Goal: Navigation & Orientation: Find specific page/section

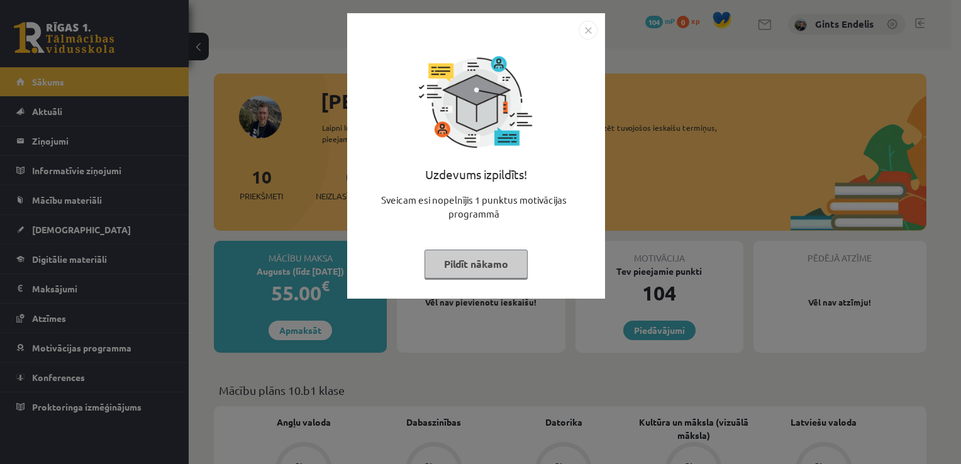
click at [475, 251] on button "Pildīt nākamo" at bounding box center [475, 264] width 103 height 29
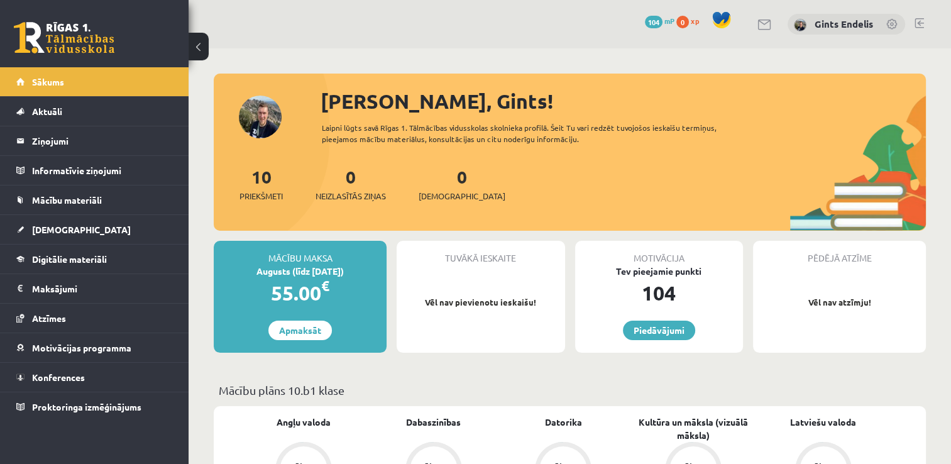
drag, startPoint x: 816, startPoint y: 0, endPoint x: 609, endPoint y: 23, distance: 208.1
click at [609, 23] on div "0 Dāvanas 104 mP 0 xp Gints Endelis" at bounding box center [570, 24] width 763 height 48
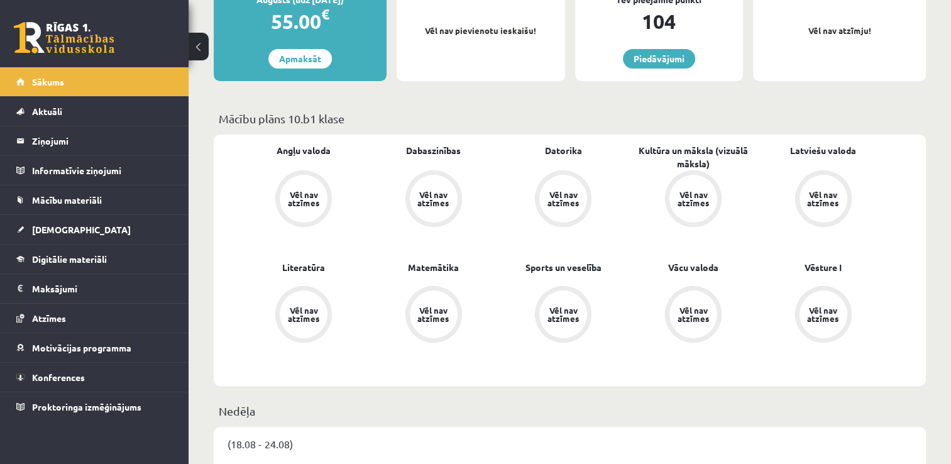
scroll to position [270, 0]
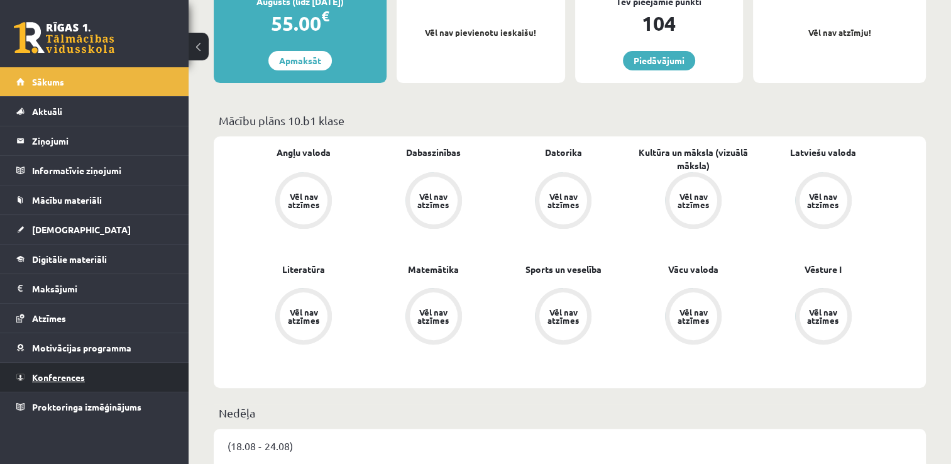
click at [63, 382] on link "Konferences" at bounding box center [94, 377] width 157 height 29
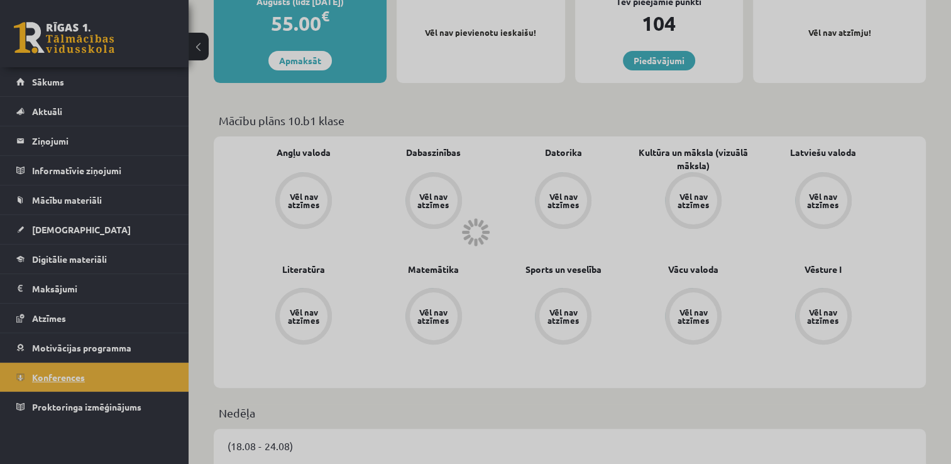
scroll to position [136, 0]
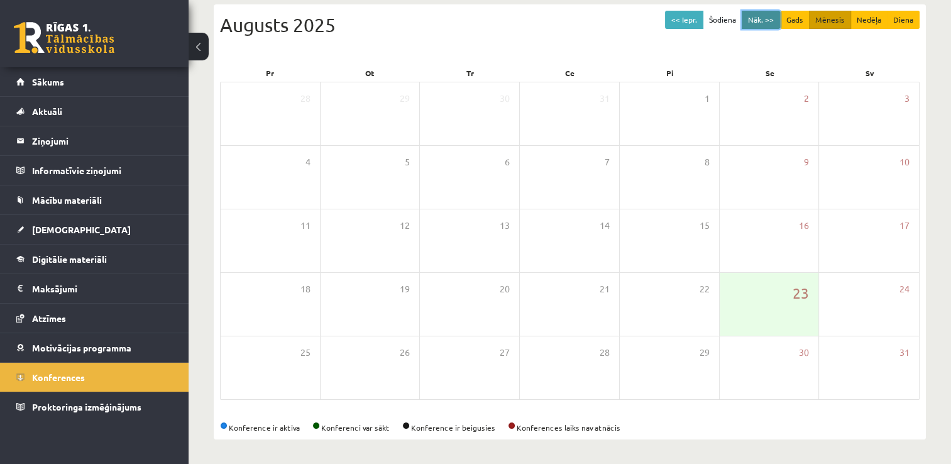
click at [766, 19] on button "Nāk. >>" at bounding box center [761, 20] width 38 height 18
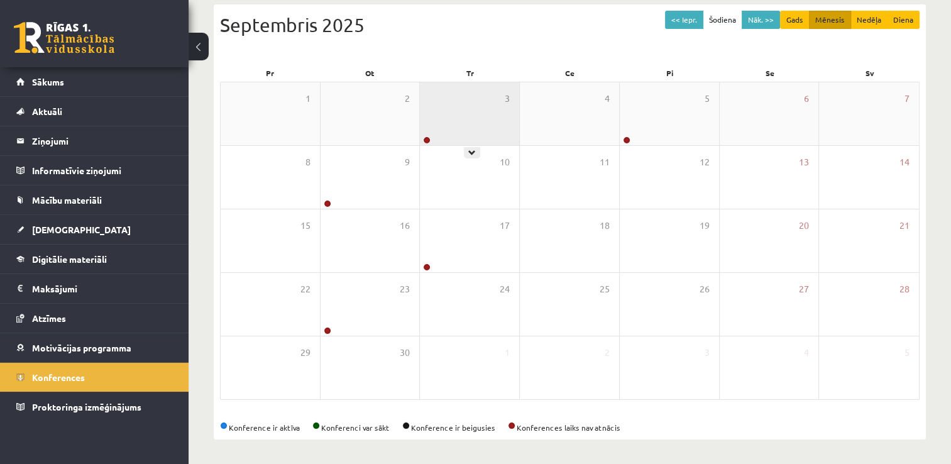
drag, startPoint x: 424, startPoint y: 140, endPoint x: 478, endPoint y: 98, distance: 67.6
click at [478, 98] on div "3" at bounding box center [469, 113] width 99 height 63
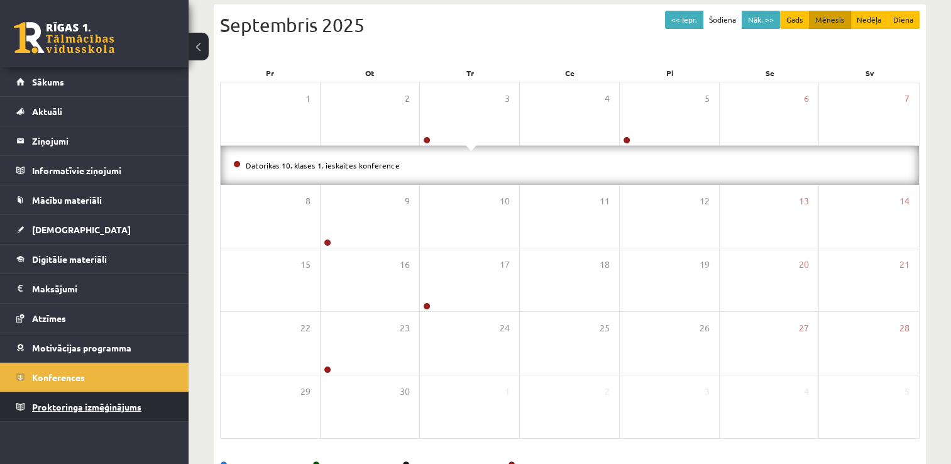
click at [99, 402] on span "Proktoringa izmēģinājums" at bounding box center [86, 406] width 109 height 11
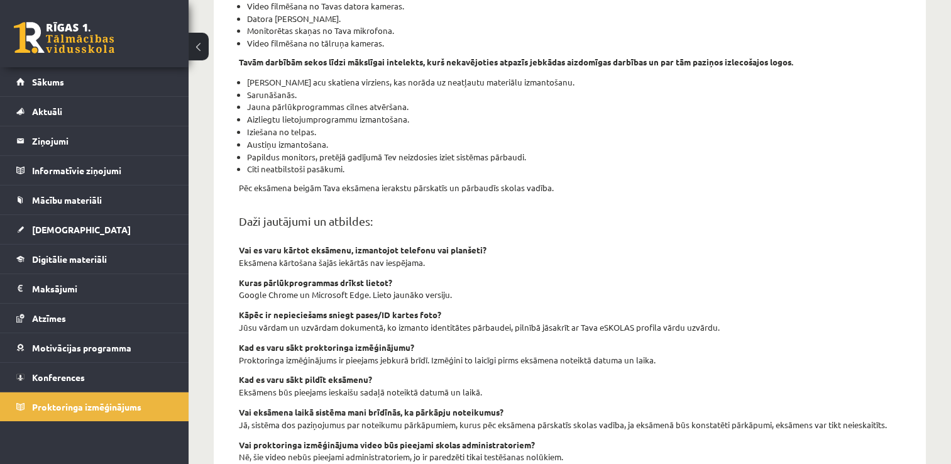
scroll to position [322, 0]
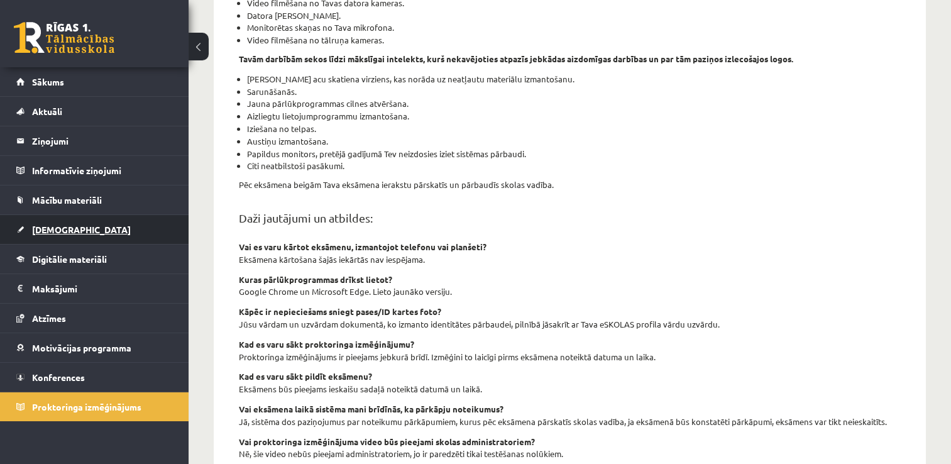
click at [60, 225] on span "[DEMOGRAPHIC_DATA]" at bounding box center [81, 229] width 99 height 11
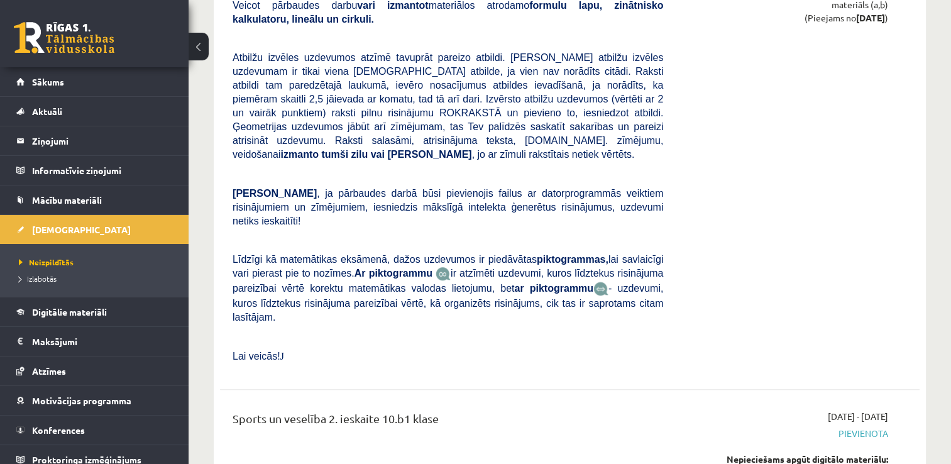
scroll to position [5436, 0]
